Goal: Task Accomplishment & Management: Use online tool/utility

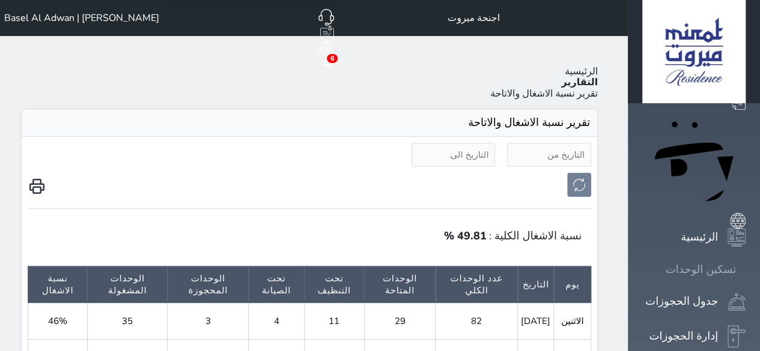
click at [717, 261] on div "تسكين الوحدات" at bounding box center [701, 269] width 70 height 17
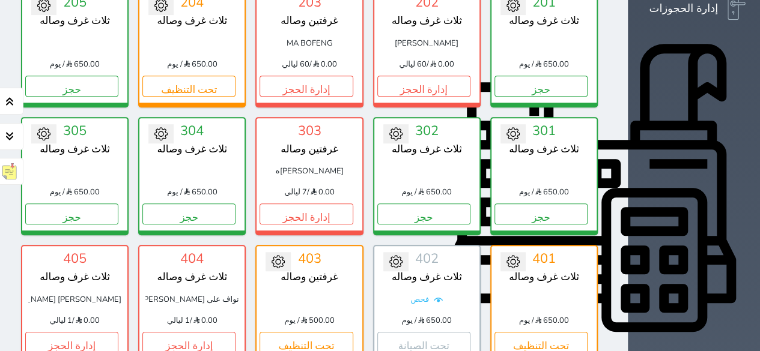
scroll to position [347, 0]
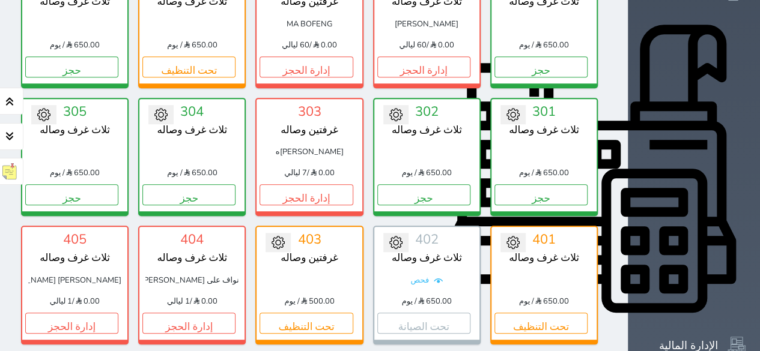
click at [520, 236] on icon at bounding box center [512, 242] width 13 height 13
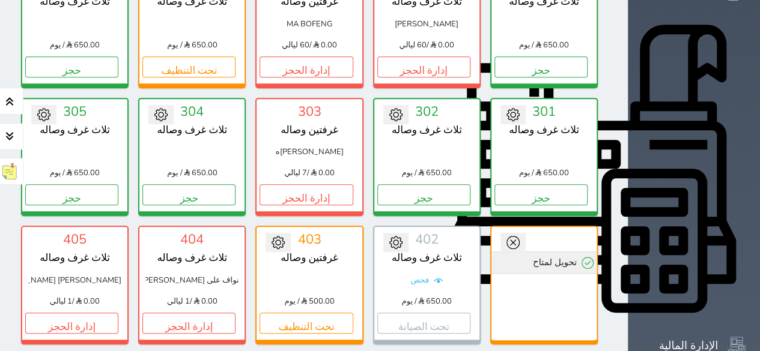
click at [596, 252] on link "تحويل لمتاح" at bounding box center [543, 263] width 105 height 22
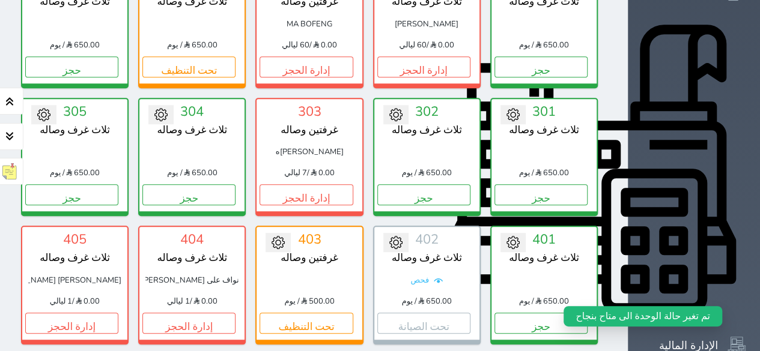
click at [526, 233] on button at bounding box center [512, 242] width 25 height 19
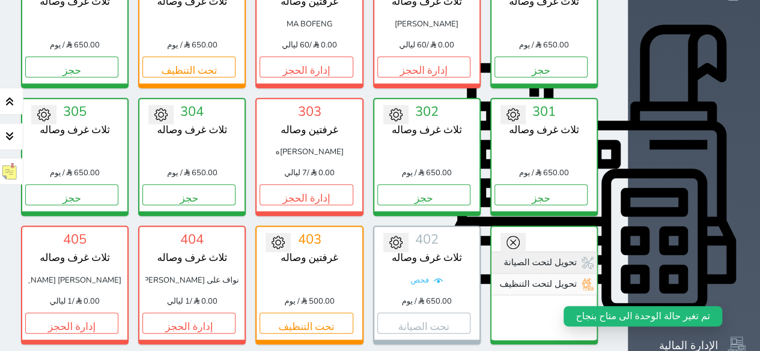
click at [596, 252] on link "تحويل لتحت الصيانة" at bounding box center [543, 263] width 105 height 22
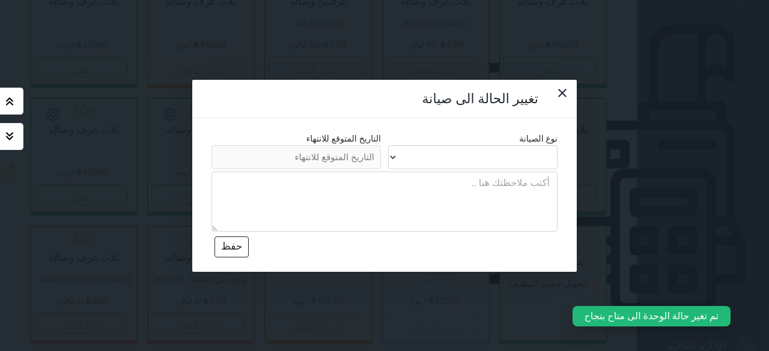
click at [459, 145] on select "المكيفات الكهرباء السباكة الطلاء النجارة التجديد غرفة السياحة أخرى التنظيف العام" at bounding box center [472, 157] width 169 height 24
select select "201"
click at [388, 145] on select "المكيفات الكهرباء السباكة الطلاء النجارة التجديد غرفة السياحة أخرى التنظيف العام" at bounding box center [472, 157] width 169 height 24
click at [507, 172] on textarea at bounding box center [384, 202] width 346 height 60
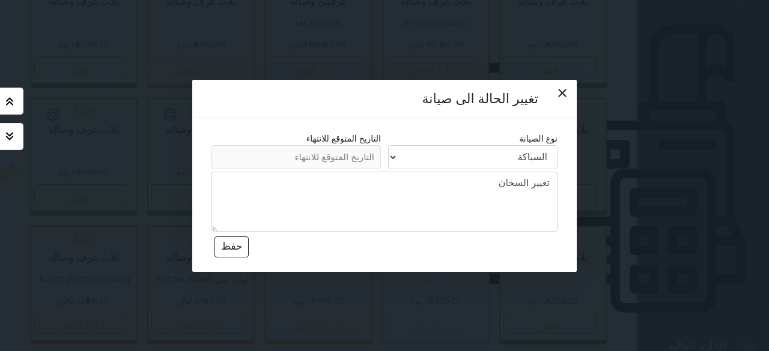
click at [499, 172] on textarea "تغيير السخان" at bounding box center [384, 202] width 346 height 60
type textarea "تغيير السخان + دهان مع تغيير فتحة الصيانة"
drag, startPoint x: 298, startPoint y: 81, endPoint x: 293, endPoint y: 75, distance: 7.7
click at [296, 145] on input "text" at bounding box center [295, 157] width 169 height 24
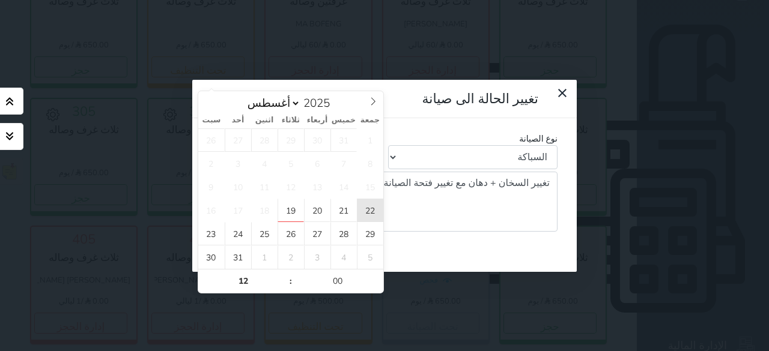
click at [371, 214] on span "22" at bounding box center [370, 210] width 26 height 23
type input "[DATE] 12:00"
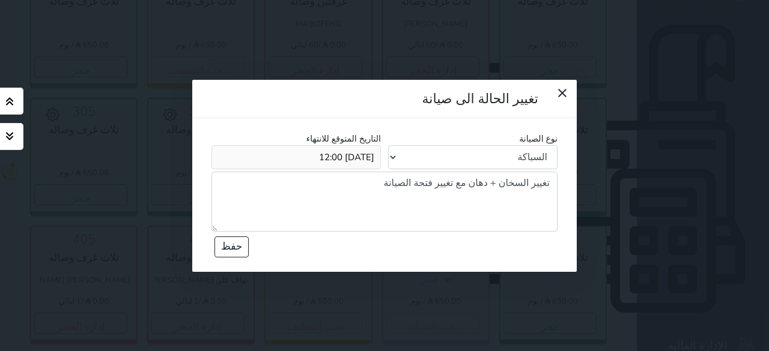
click at [423, 172] on textarea "تغيير السخان + دهان مع تغيير فتحة الصيانة" at bounding box center [384, 202] width 346 height 60
click at [216, 237] on button "حفظ" at bounding box center [231, 247] width 34 height 21
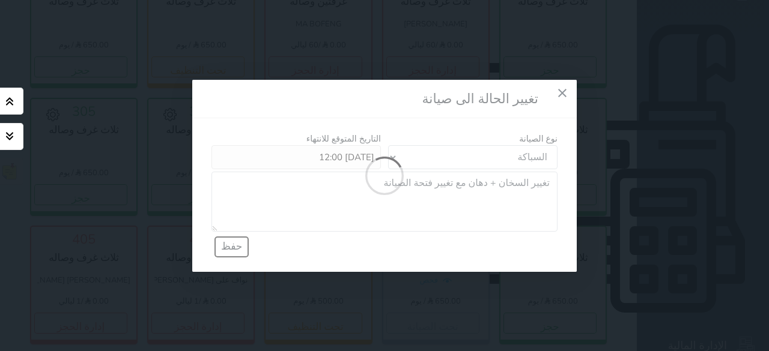
select select
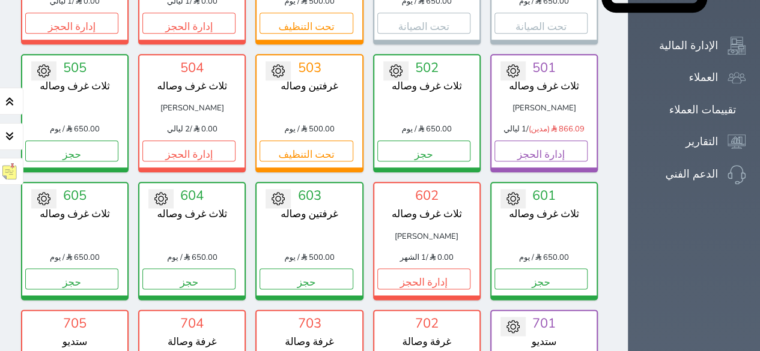
scroll to position [587, 0]
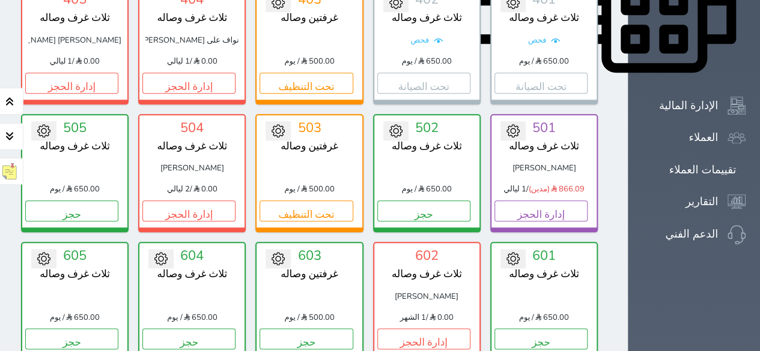
click at [285, 124] on icon at bounding box center [277, 130] width 13 height 13
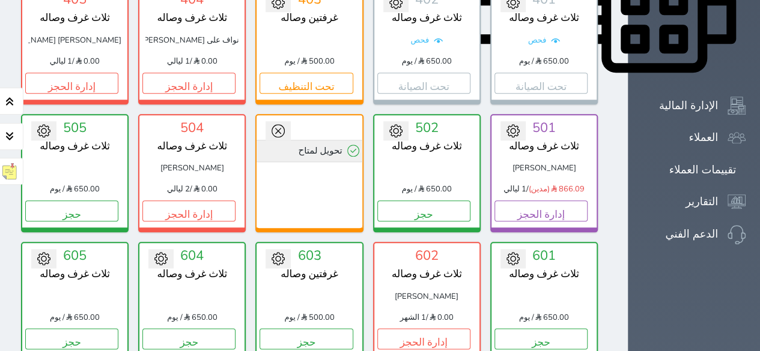
click at [339, 140] on link "تحويل لمتاح" at bounding box center [308, 151] width 105 height 22
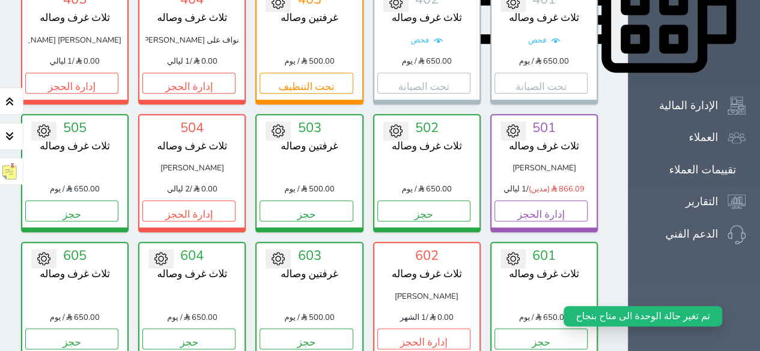
click at [285, 124] on icon at bounding box center [277, 130] width 13 height 13
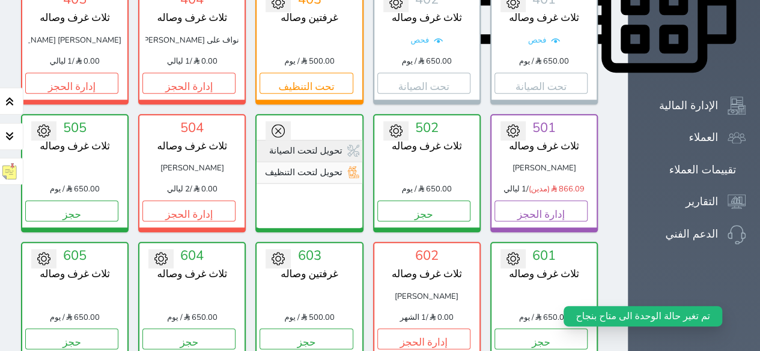
click at [346, 140] on link "تحويل لتحت الصيانة" at bounding box center [308, 151] width 105 height 22
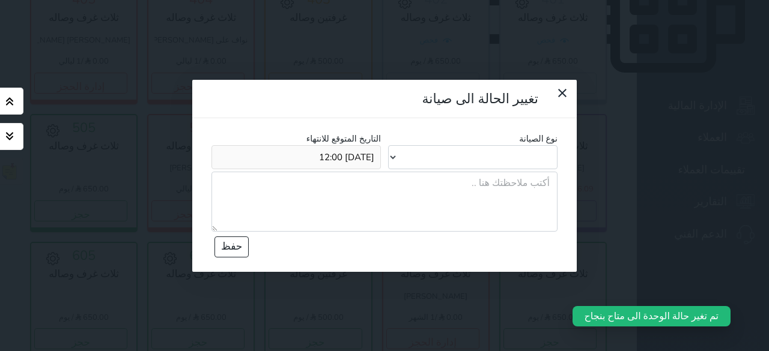
click at [462, 145] on select "المكيفات الكهرباء السباكة الطلاء النجارة التجديد غرفة السياحة أخرى التنظيف العام" at bounding box center [472, 157] width 169 height 24
select select "201"
click at [388, 145] on select "المكيفات الكهرباء السباكة الطلاء النجارة التجديد غرفة السياحة أخرى التنظيف العام" at bounding box center [472, 157] width 169 height 24
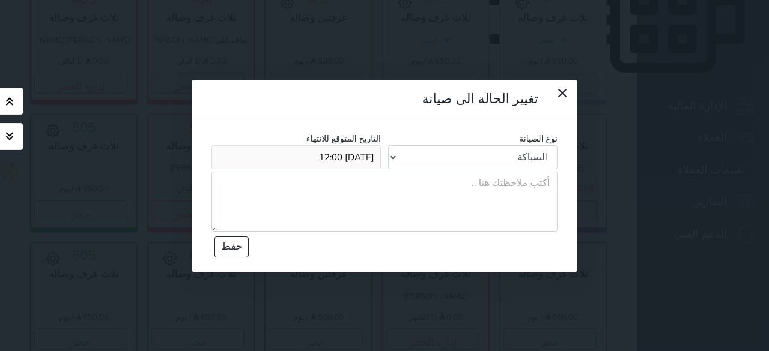
click at [540, 172] on textarea at bounding box center [384, 202] width 346 height 60
type textarea "تغيير السخان"
click at [225, 237] on button "حفظ" at bounding box center [231, 247] width 34 height 21
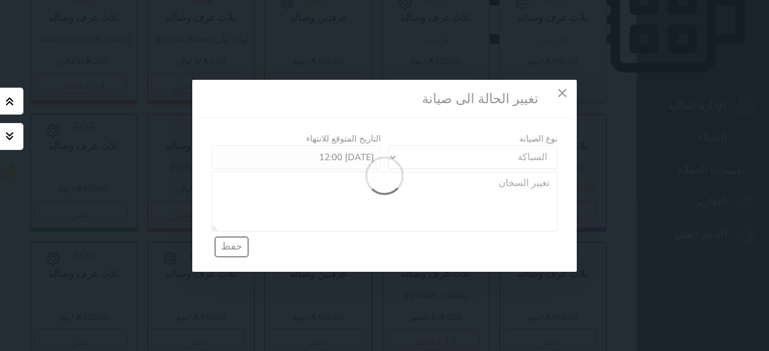
select select
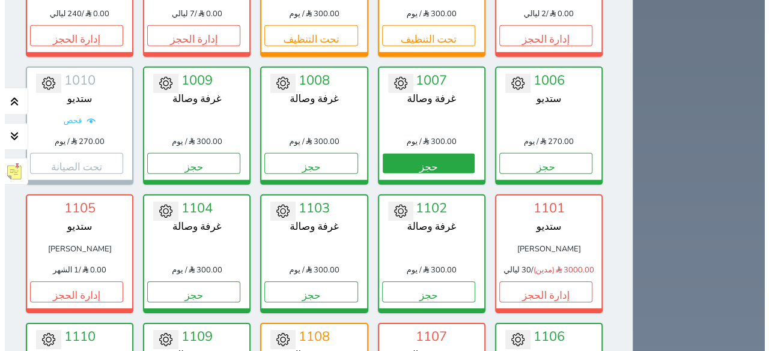
scroll to position [1608, 0]
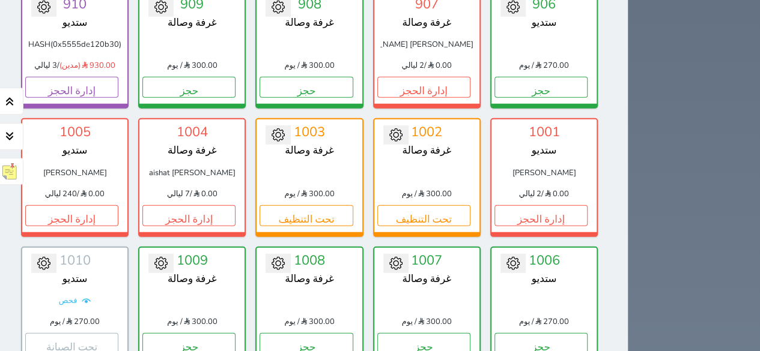
click at [402, 129] on icon at bounding box center [395, 135] width 13 height 13
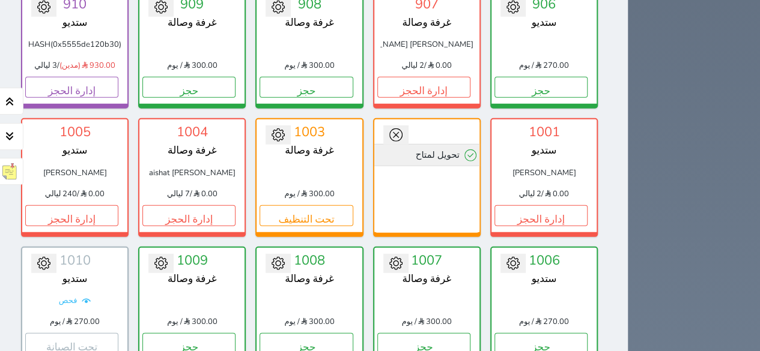
click at [479, 144] on link "تحويل لمتاح" at bounding box center [426, 155] width 105 height 22
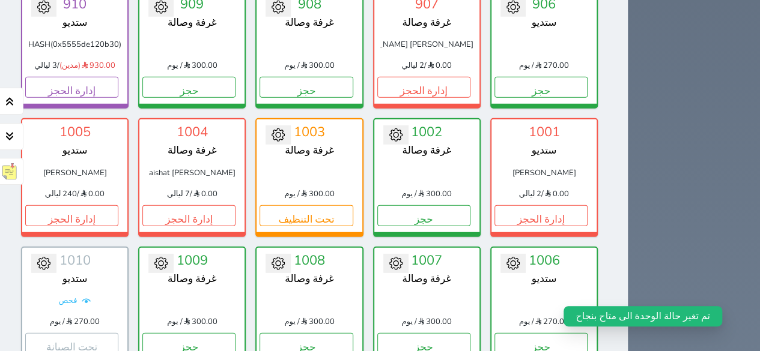
click at [402, 129] on icon at bounding box center [395, 135] width 13 height 13
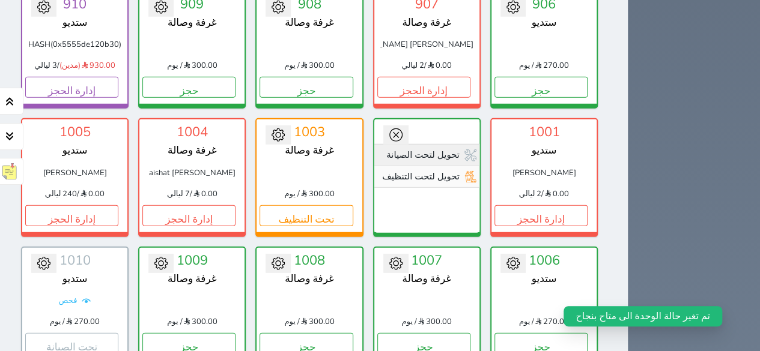
click at [465, 144] on link "تحويل لتحت الصيانة" at bounding box center [426, 155] width 105 height 22
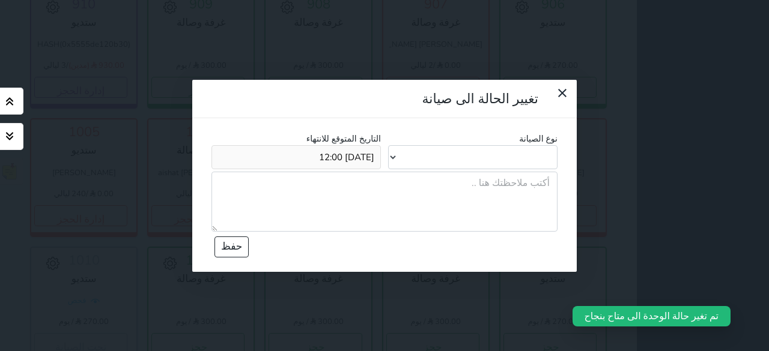
click at [455, 145] on select "المكيفات الكهرباء السباكة الطلاء النجارة التجديد غرفة السياحة أخرى التنظيف العام" at bounding box center [472, 157] width 169 height 24
select select "201"
click at [388, 145] on select "المكيفات الكهرباء السباكة الطلاء النجارة التجديد غرفة السياحة أخرى التنظيف العام" at bounding box center [472, 157] width 169 height 24
click at [524, 172] on textarea at bounding box center [384, 202] width 346 height 60
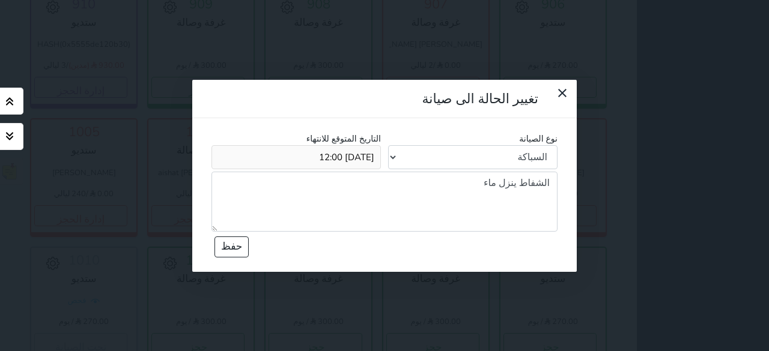
type textarea "الشفاط ينزل ماء"
click at [217, 237] on button "حفظ" at bounding box center [231, 247] width 34 height 21
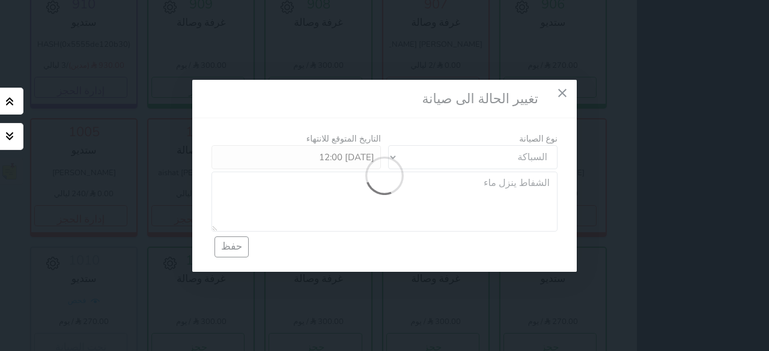
click at [216, 166] on div "Loading" at bounding box center [384, 176] width 384 height 192
click at [213, 80] on div "Loading" at bounding box center [384, 176] width 384 height 192
drag, startPoint x: 392, startPoint y: 74, endPoint x: 377, endPoint y: 88, distance: 20.4
click at [392, 80] on div "Loading" at bounding box center [384, 176] width 384 height 192
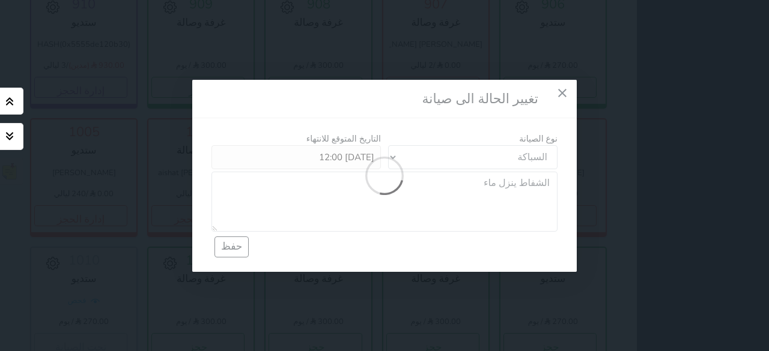
click at [374, 157] on icon "Loading" at bounding box center [384, 176] width 38 height 38
click at [366, 157] on icon "Loading" at bounding box center [384, 176] width 38 height 38
click at [207, 121] on div "Loading" at bounding box center [384, 176] width 384 height 192
click at [6, 91] on button "button" at bounding box center [9, 101] width 27 height 27
drag, startPoint x: 13, startPoint y: 134, endPoint x: 22, endPoint y: 138, distance: 9.7
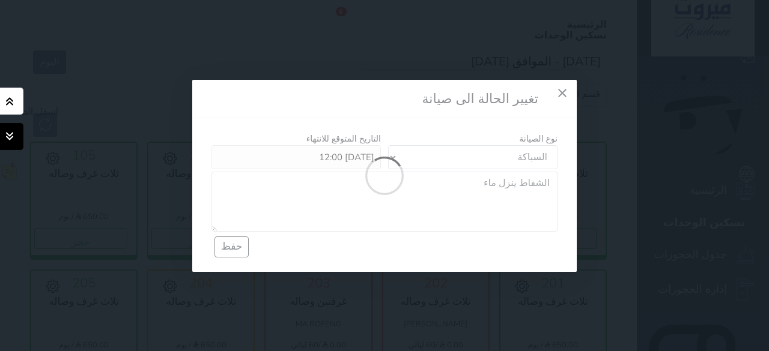
click at [14, 135] on icon "button" at bounding box center [9, 136] width 14 height 14
click at [138, 180] on div "تغيير الحالة الى صيانة نوع الصيانة المكيفات الكهرباء السباكة الطلاء النجارة الت…" at bounding box center [384, 175] width 769 height 351
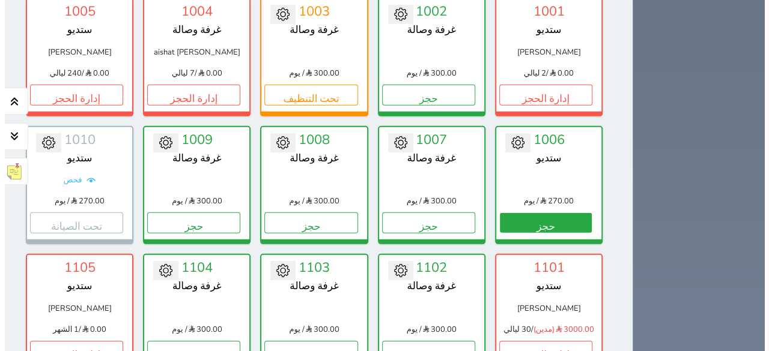
scroll to position [1658, 0]
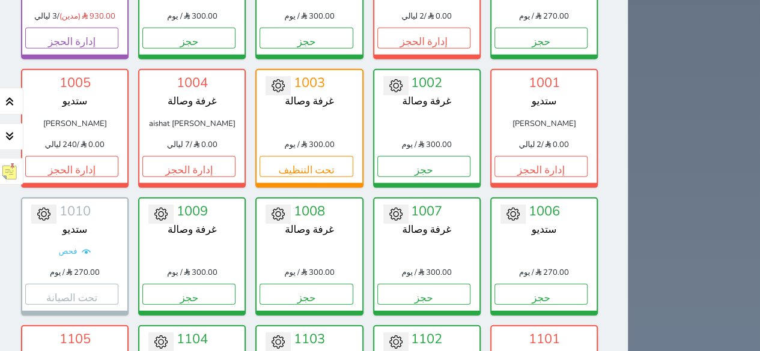
click at [402, 79] on icon at bounding box center [395, 85] width 13 height 13
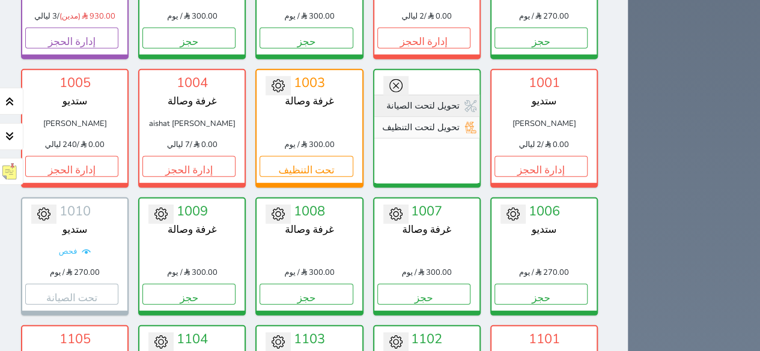
click at [464, 95] on link "تحويل لتحت الصيانة" at bounding box center [426, 106] width 105 height 22
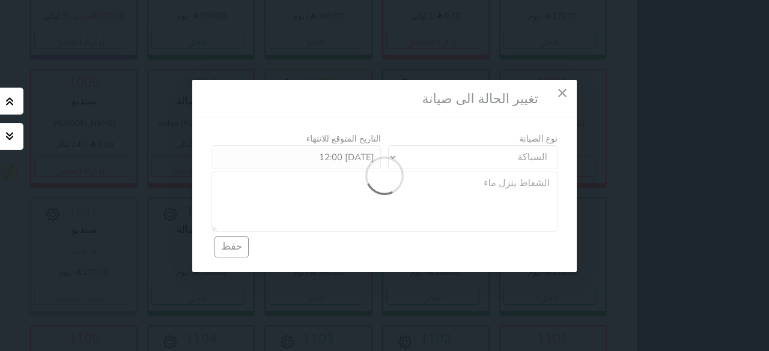
click at [214, 80] on div "Loading" at bounding box center [384, 176] width 384 height 192
click at [8, 97] on icon "button" at bounding box center [9, 101] width 14 height 14
click at [13, 137] on icon "button" at bounding box center [9, 137] width 7 height 8
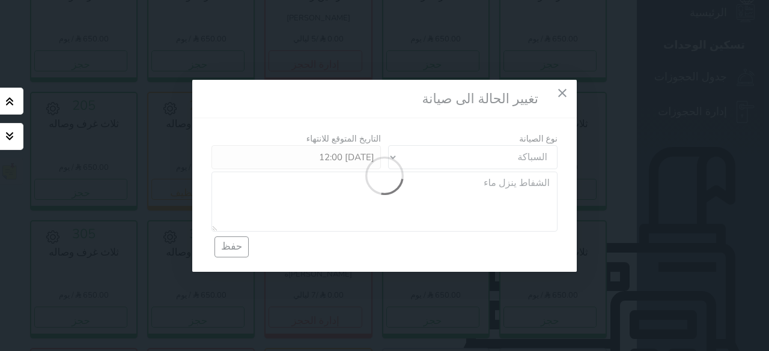
click at [64, 172] on div "تغيير الحالة الى صيانة نوع الصيانة المكيفات الكهرباء السباكة الطلاء النجارة الت…" at bounding box center [384, 175] width 769 height 351
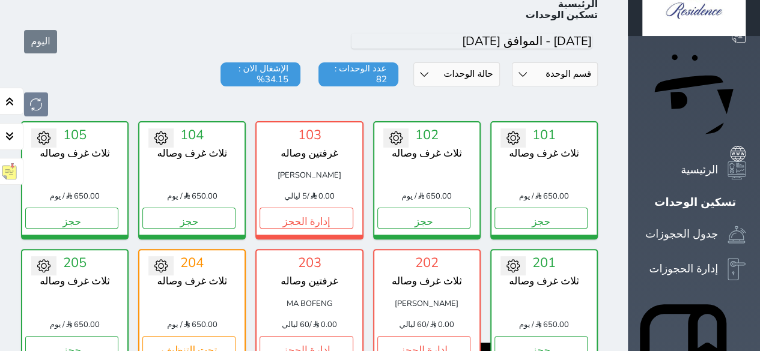
scroll to position [0, 0]
